Goal: Information Seeking & Learning: Learn about a topic

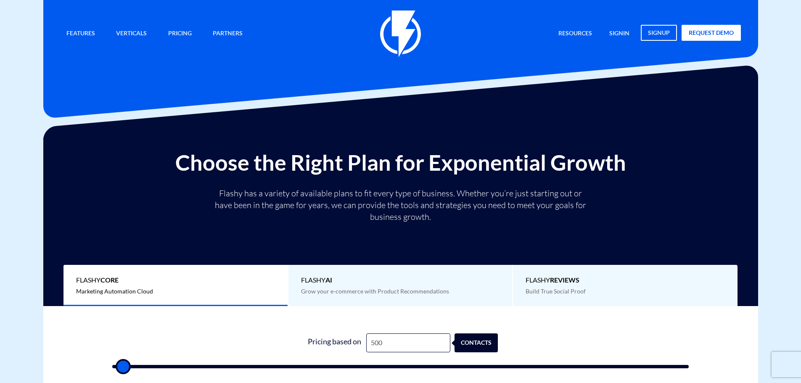
click at [393, 341] on input "500" at bounding box center [408, 342] width 84 height 19
click at [393, 342] on input "500" at bounding box center [408, 342] width 84 height 19
type input "71"
type input "500"
type input "713"
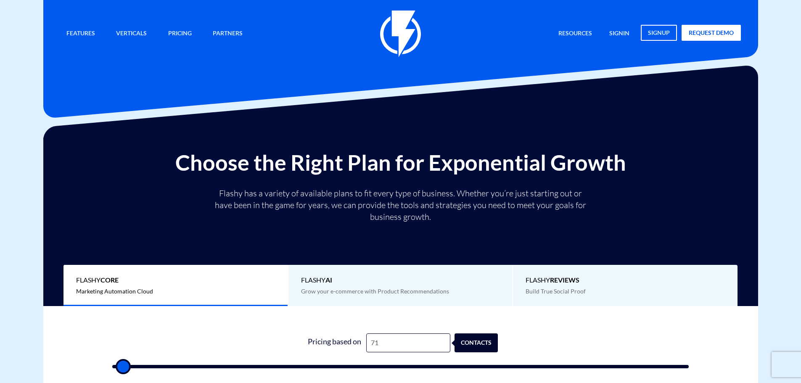
type input "500"
type input "7,138"
type input "7000"
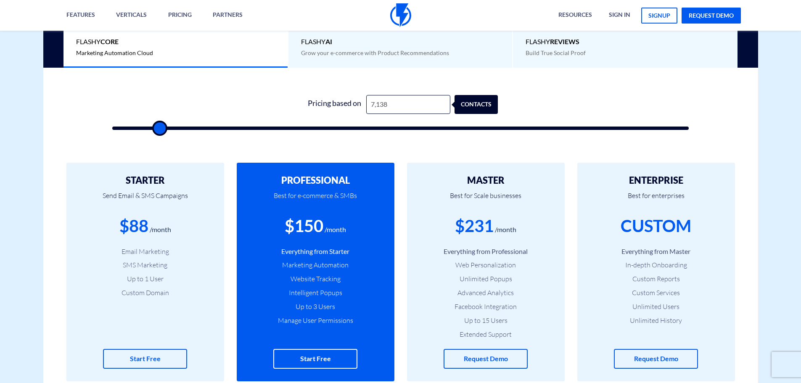
scroll to position [252, 0]
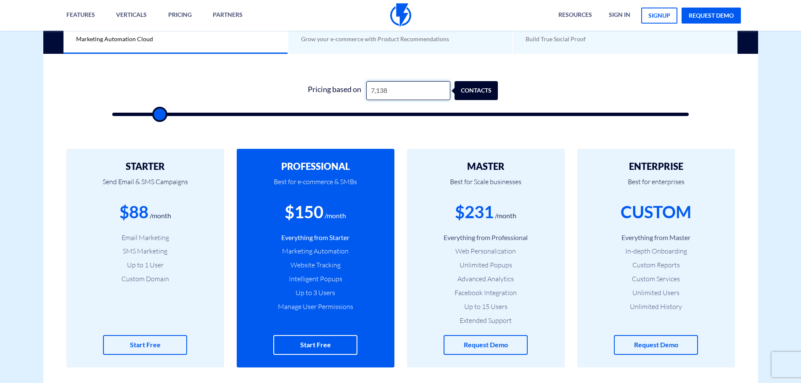
click at [398, 89] on input "7,138" at bounding box center [408, 90] width 84 height 19
type input "1"
type input "500"
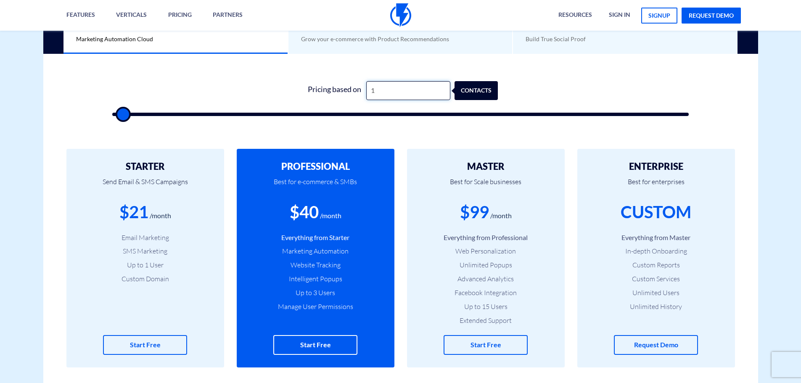
type input "18"
type input "500"
type input "187"
type input "500"
type input "1,870"
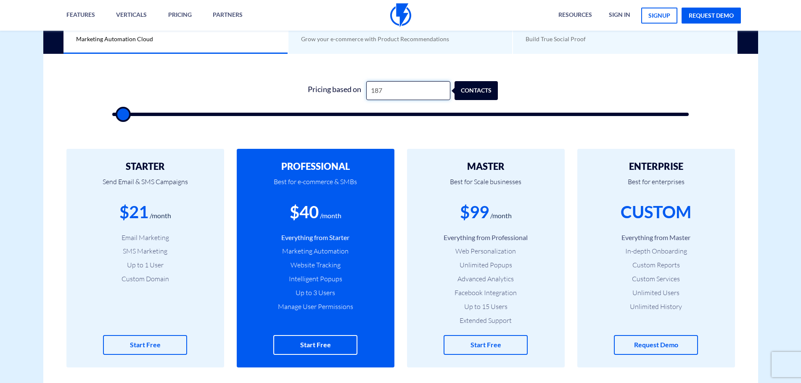
type input "2000"
type input "18,700"
type input "18500"
click at [372, 91] on input "18,700" at bounding box center [408, 90] width 84 height 19
type input "8,700"
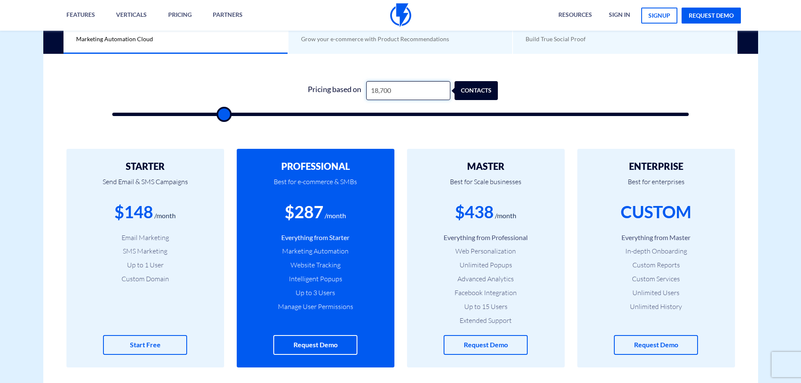
type input "8500"
type input "8,700"
